Goal: Navigation & Orientation: Find specific page/section

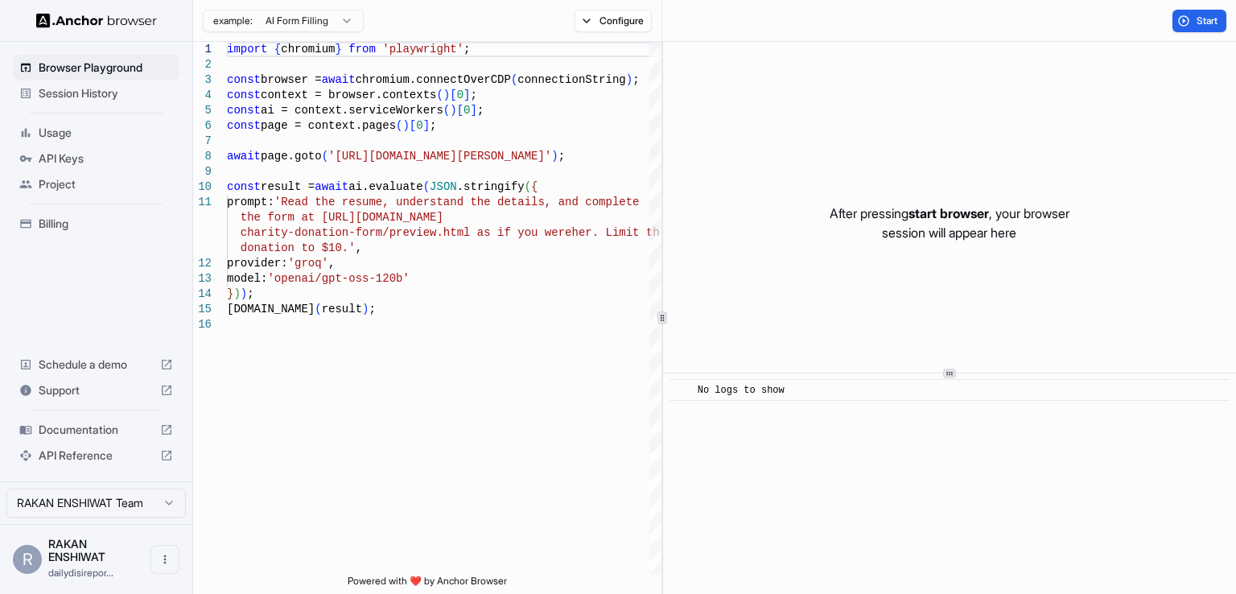
click at [74, 158] on span "API Keys" at bounding box center [106, 158] width 134 height 16
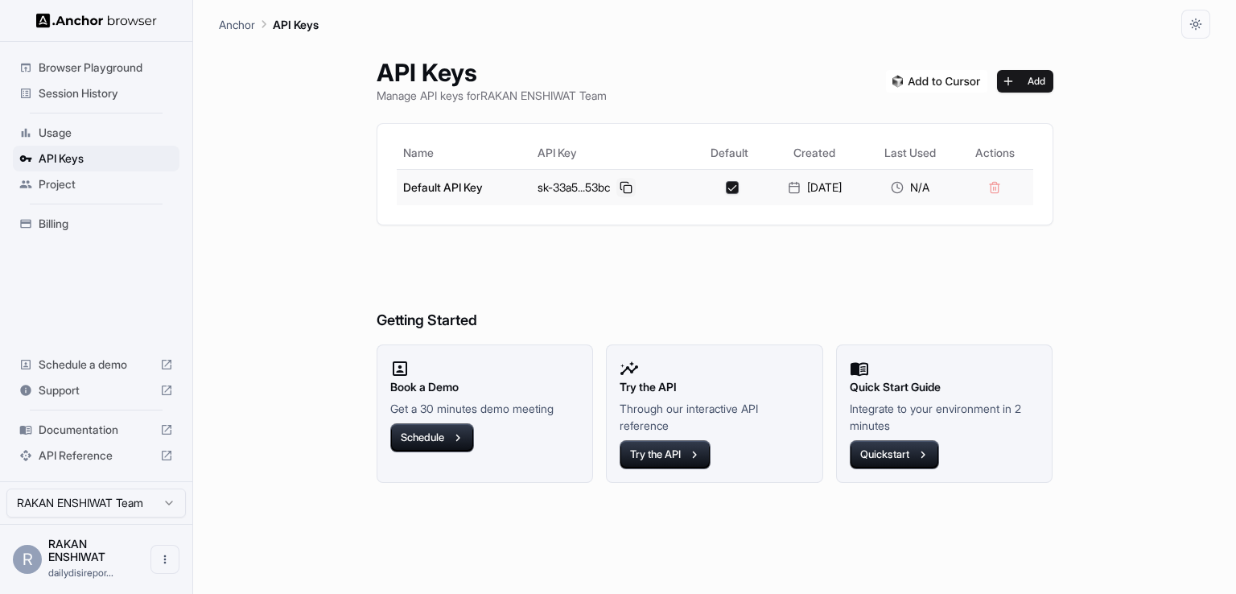
click at [624, 184] on button at bounding box center [625, 187] width 19 height 19
click at [63, 183] on span "Project" at bounding box center [106, 184] width 134 height 16
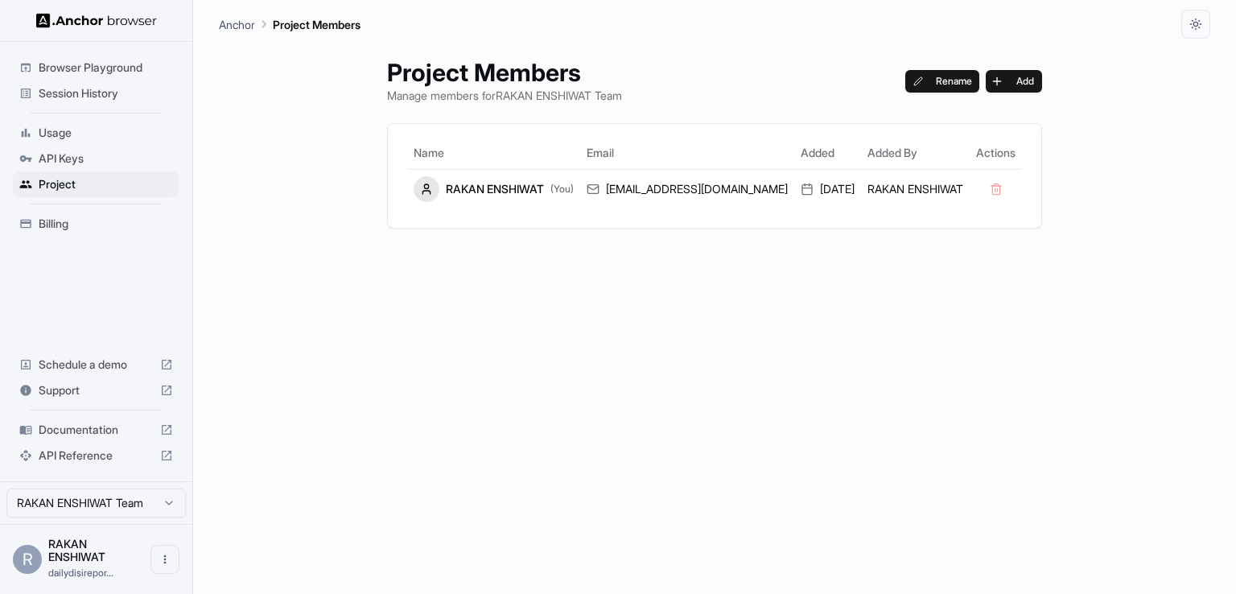
click at [60, 141] on div "Usage" at bounding box center [96, 133] width 167 height 26
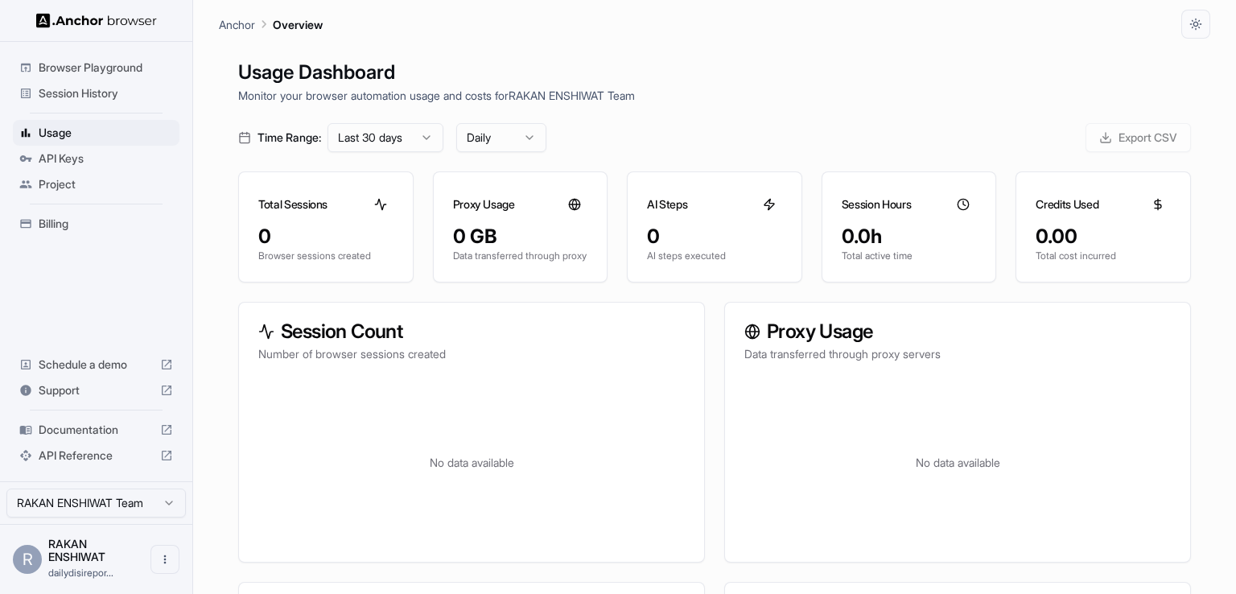
click at [79, 97] on span "Session History" at bounding box center [106, 93] width 134 height 16
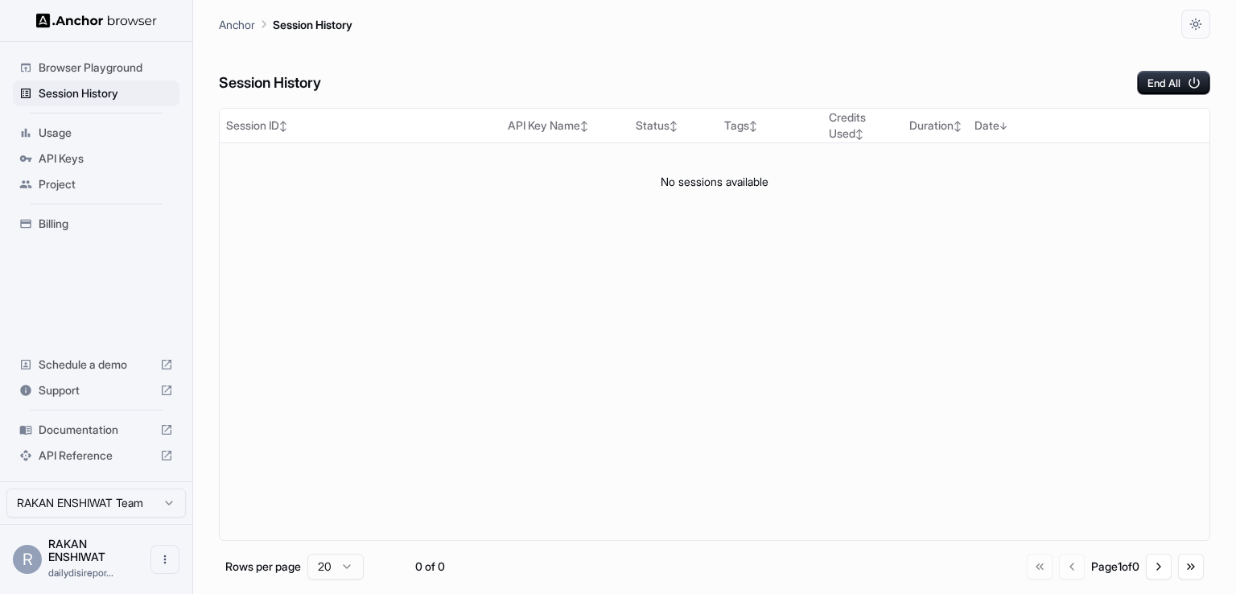
click at [101, 70] on span "Browser Playground" at bounding box center [106, 68] width 134 height 16
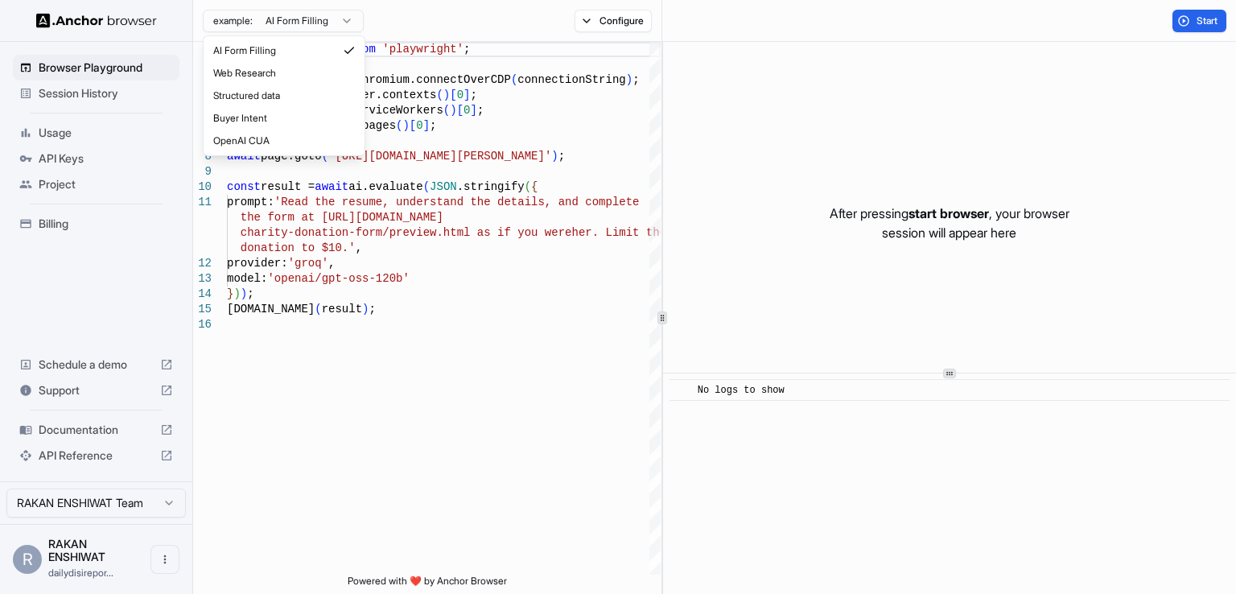
click at [346, 17] on html "Browser Playground Session History Usage API Keys Project Billing Schedule a de…" at bounding box center [618, 297] width 1236 height 594
type textarea "**********"
